Goal: Transaction & Acquisition: Purchase product/service

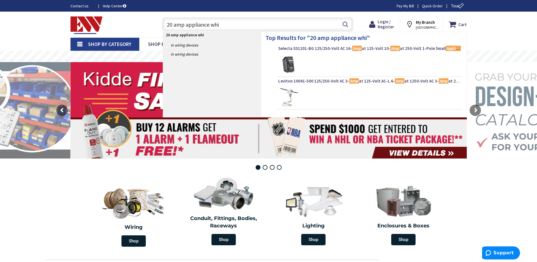
type input "20 amp appliance whip"
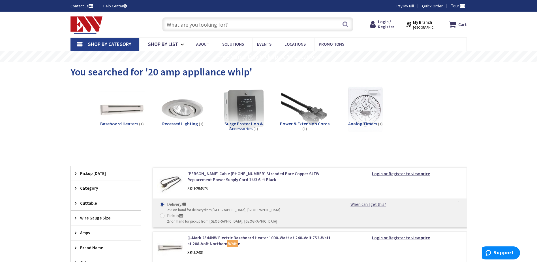
click at [180, 26] on input "text" at bounding box center [257, 24] width 191 height 14
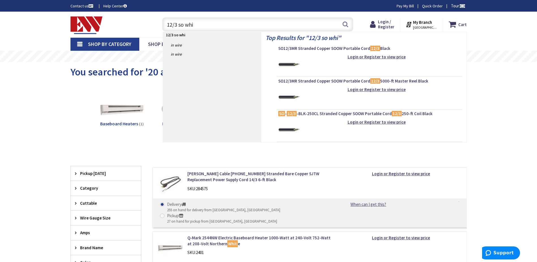
type input "12/3 so whip"
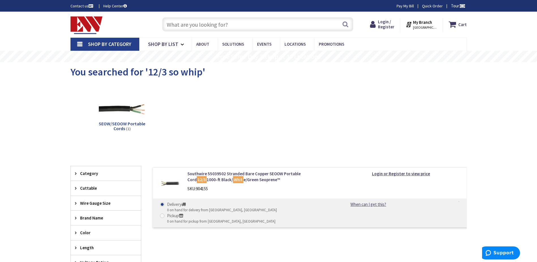
click at [213, 26] on input "text" at bounding box center [257, 24] width 191 height 14
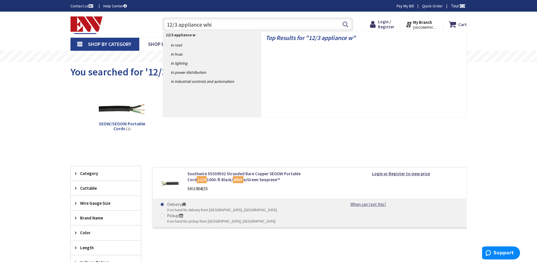
type input "12/3 appliance whio"
